Goal: Task Accomplishment & Management: Manage account settings

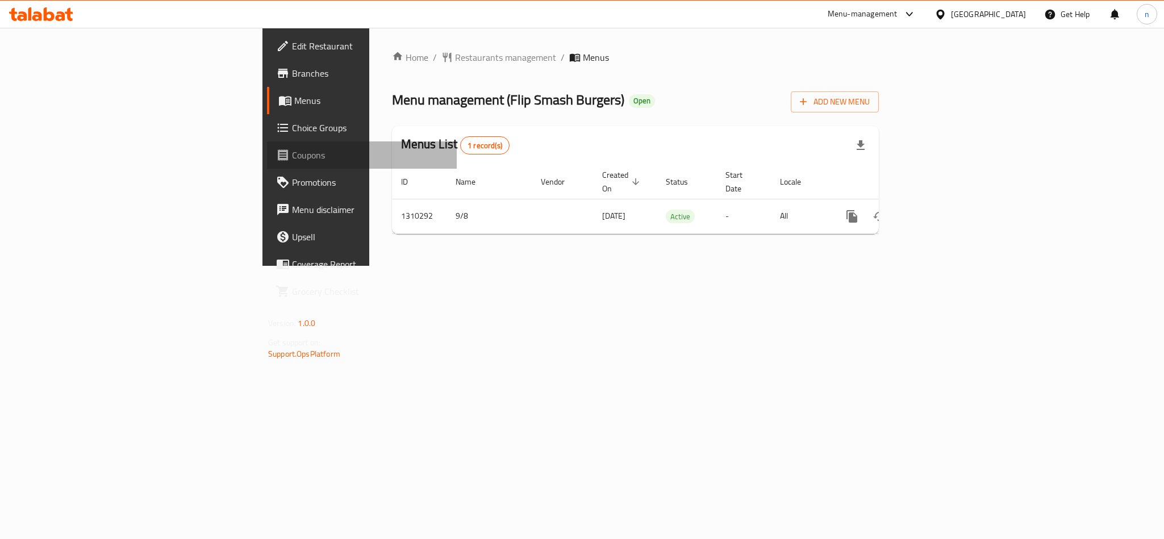
click at [292, 148] on span "Coupons" at bounding box center [370, 155] width 156 height 14
click at [292, 124] on span "Choice Groups" at bounding box center [370, 128] width 156 height 14
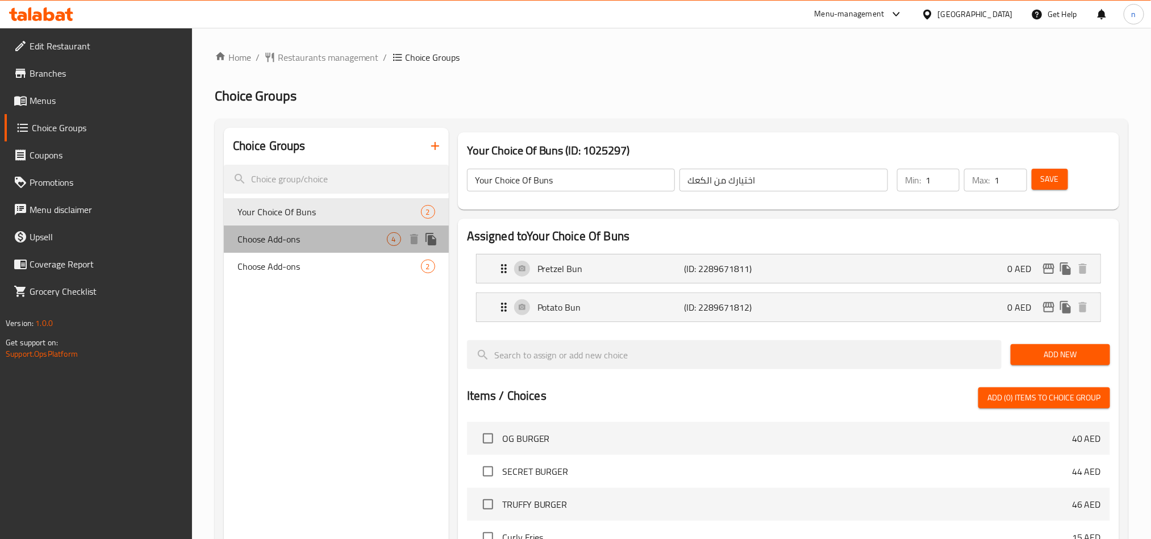
click at [295, 239] on span "Choose Add-ons" at bounding box center [311, 239] width 149 height 14
type input "Choose Add-ons"
type input "اختر الإضافات"
type input "0"
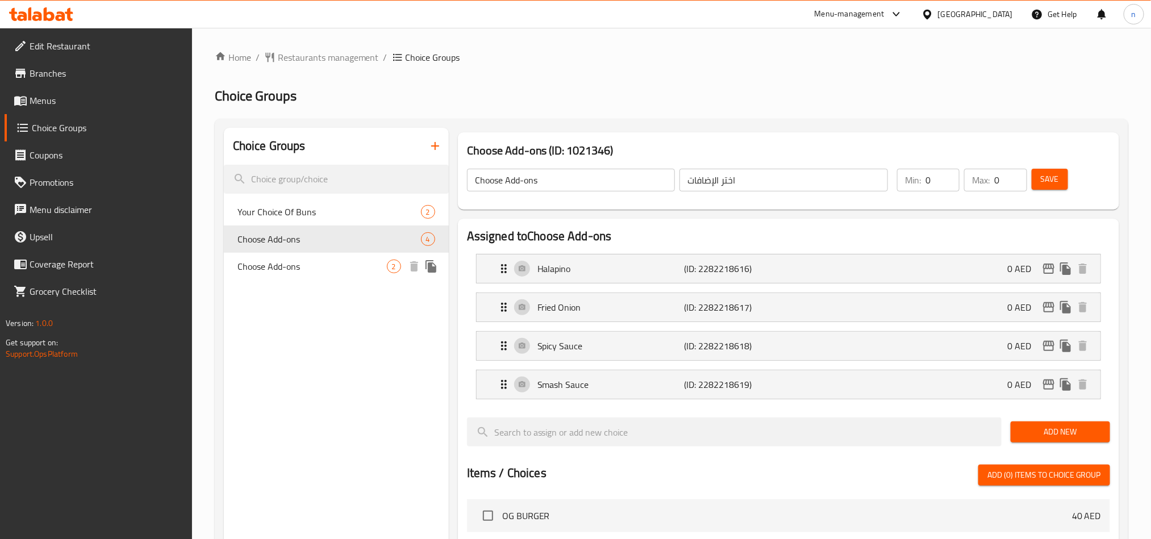
click at [295, 256] on div "Choose Add-ons 2" at bounding box center [336, 266] width 225 height 27
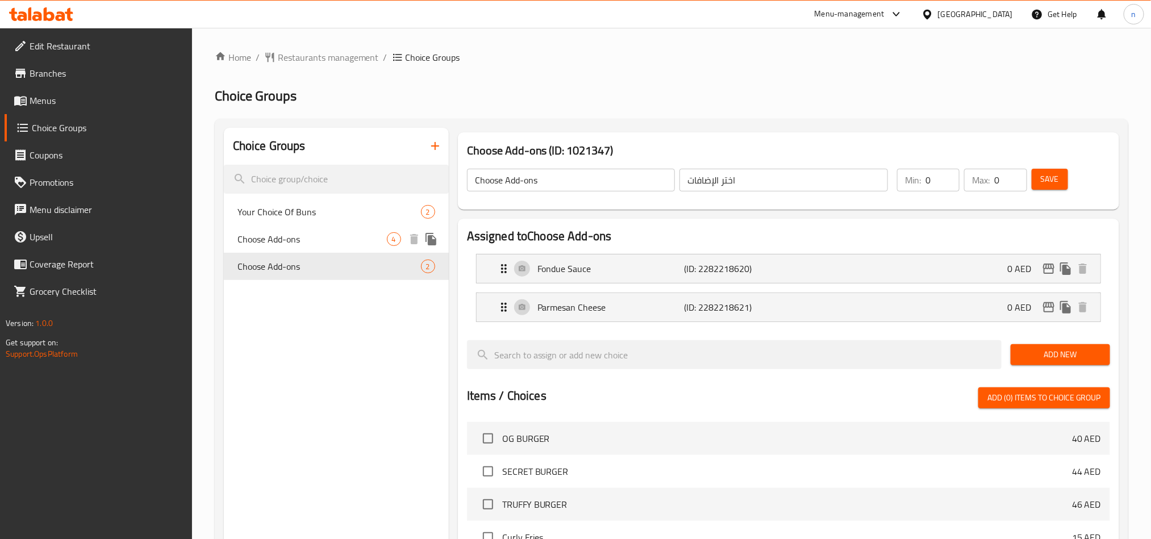
click at [295, 237] on span "Choose Add-ons" at bounding box center [311, 239] width 149 height 14
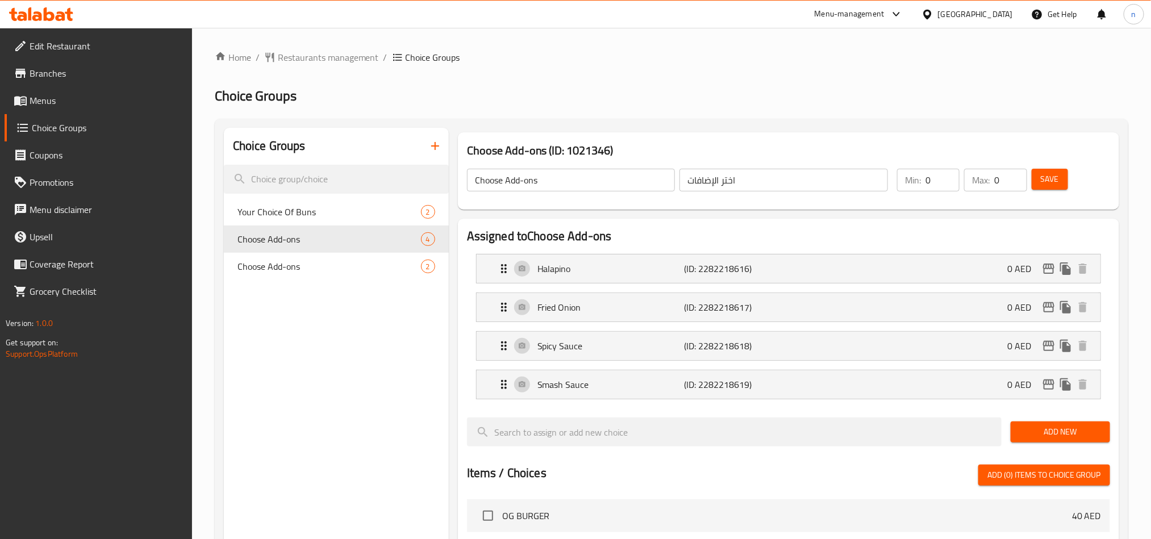
click at [43, 83] on link "Branches" at bounding box center [98, 73] width 187 height 27
